Goal: Information Seeking & Learning: Learn about a topic

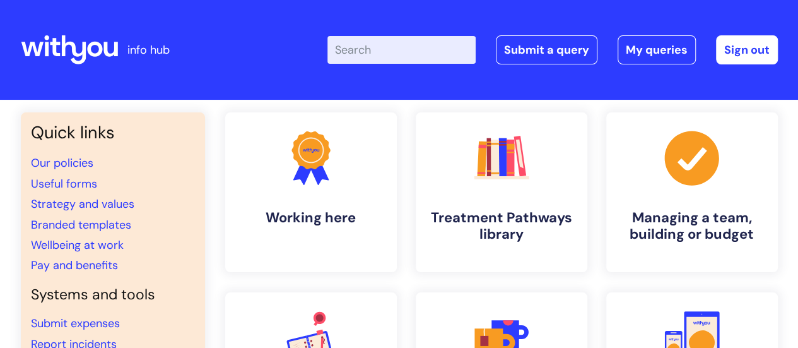
click at [402, 47] on input "Enter your search term here..." at bounding box center [402, 50] width 148 height 28
type input "bupa"
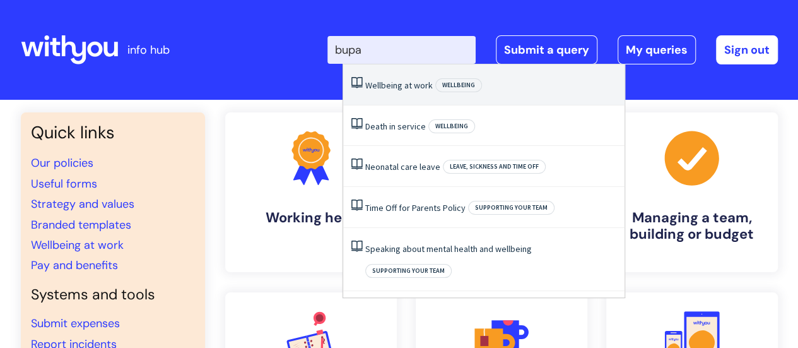
drag, startPoint x: 412, startPoint y: 85, endPoint x: 381, endPoint y: 47, distance: 49.3
click at [381, 47] on input "bupa" at bounding box center [402, 50] width 148 height 28
click at [386, 84] on link "Wellbeing at work" at bounding box center [399, 85] width 68 height 11
